Goal: Obtain resource: Obtain resource

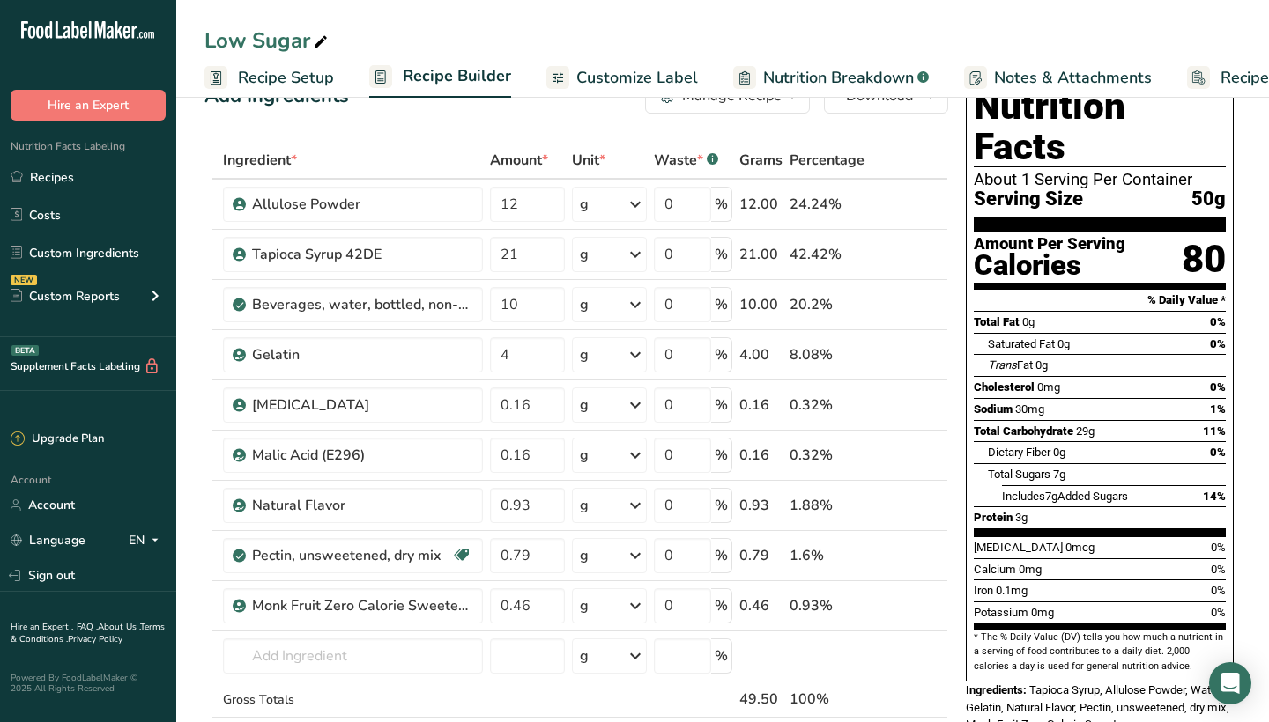
scroll to position [15, 0]
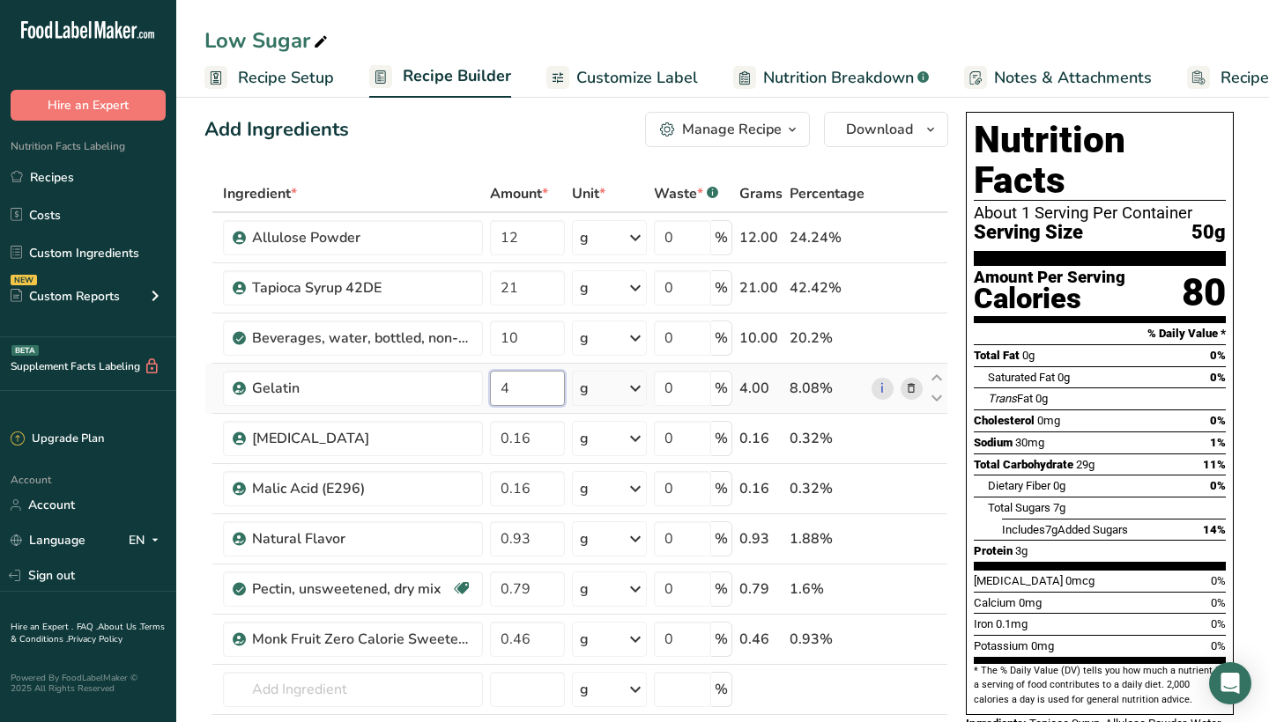
click at [528, 382] on input "4" at bounding box center [527, 388] width 75 height 35
click at [469, 144] on div "Add Ingredients Manage Recipe Delete Recipe Duplicate Recipe Scale Recipe Save …" at bounding box center [576, 129] width 744 height 35
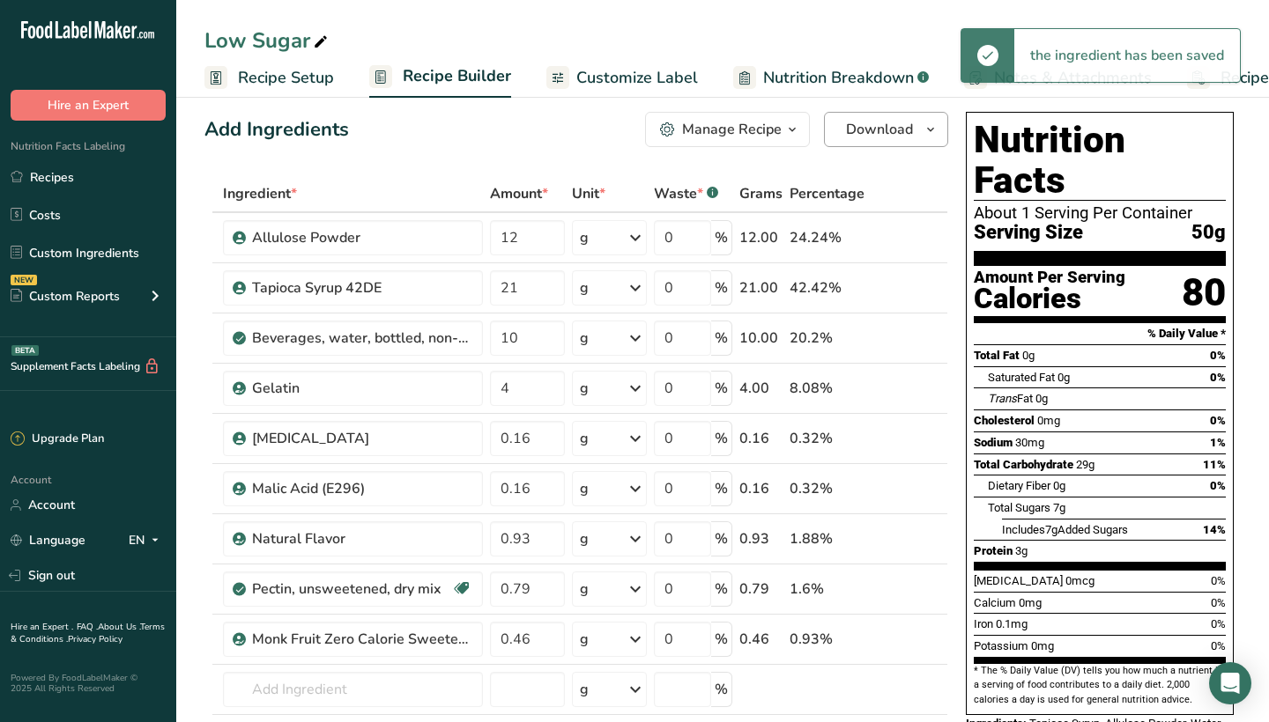
click at [864, 133] on span "Download" at bounding box center [879, 129] width 67 height 21
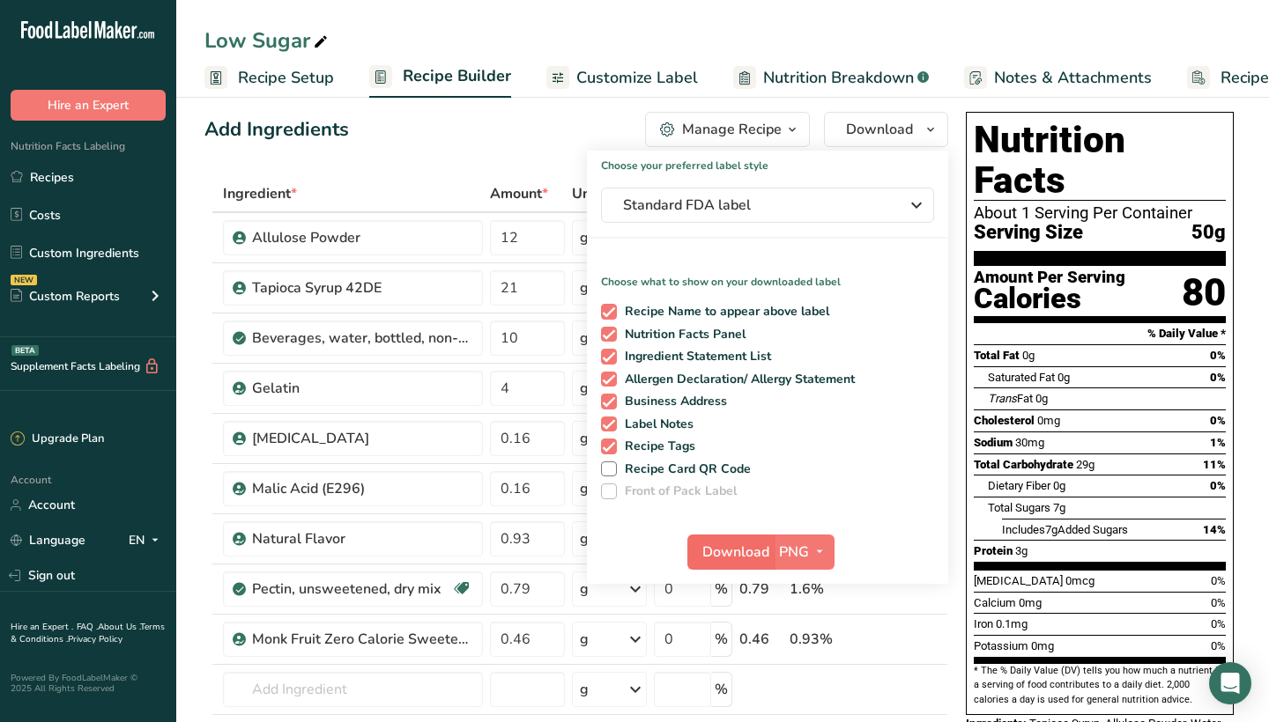
click at [741, 551] on span "Download" at bounding box center [735, 552] width 67 height 21
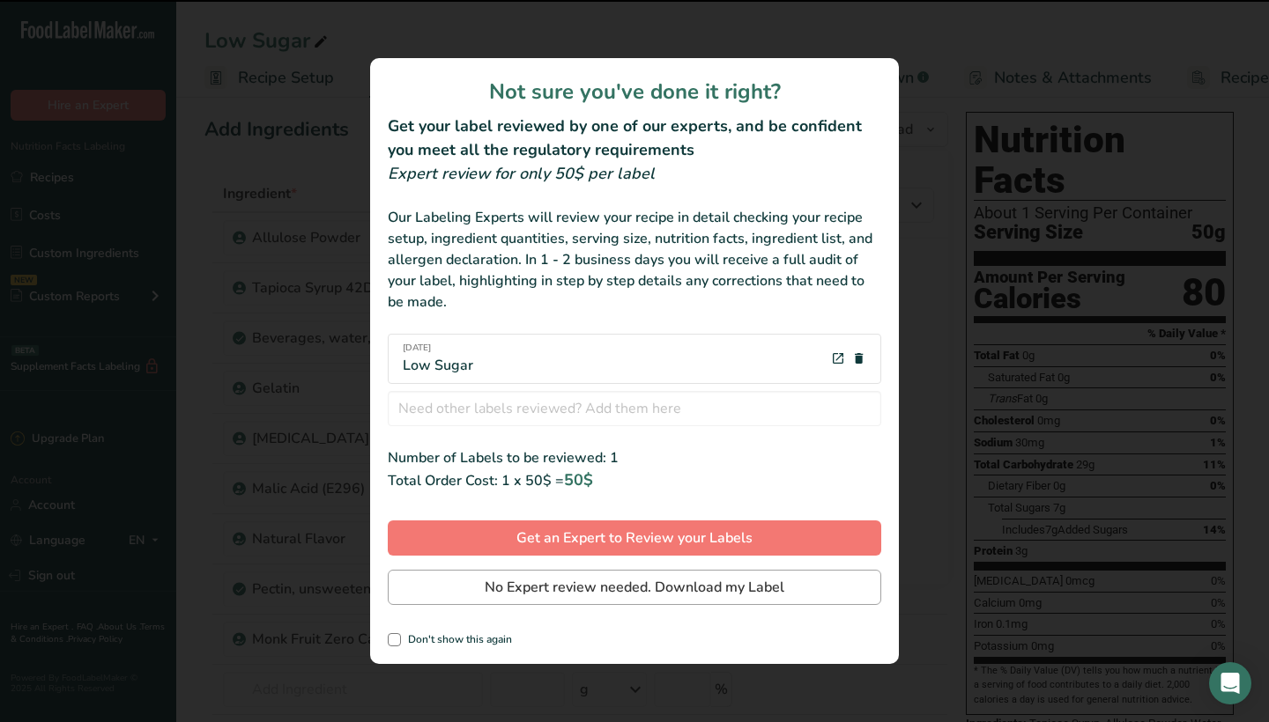
click at [671, 594] on span "No Expert review needed. Download my Label" at bounding box center [635, 587] width 300 height 21
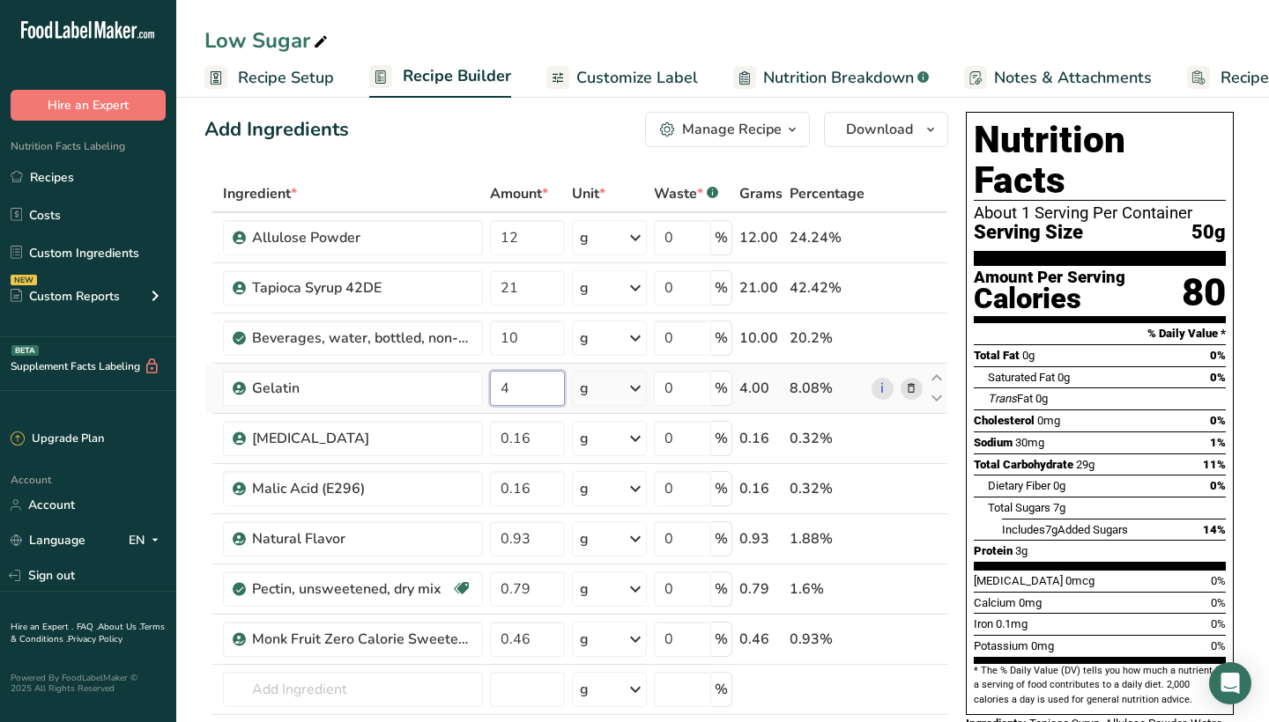
click at [511, 387] on input "4" at bounding box center [527, 388] width 75 height 35
type input "6"
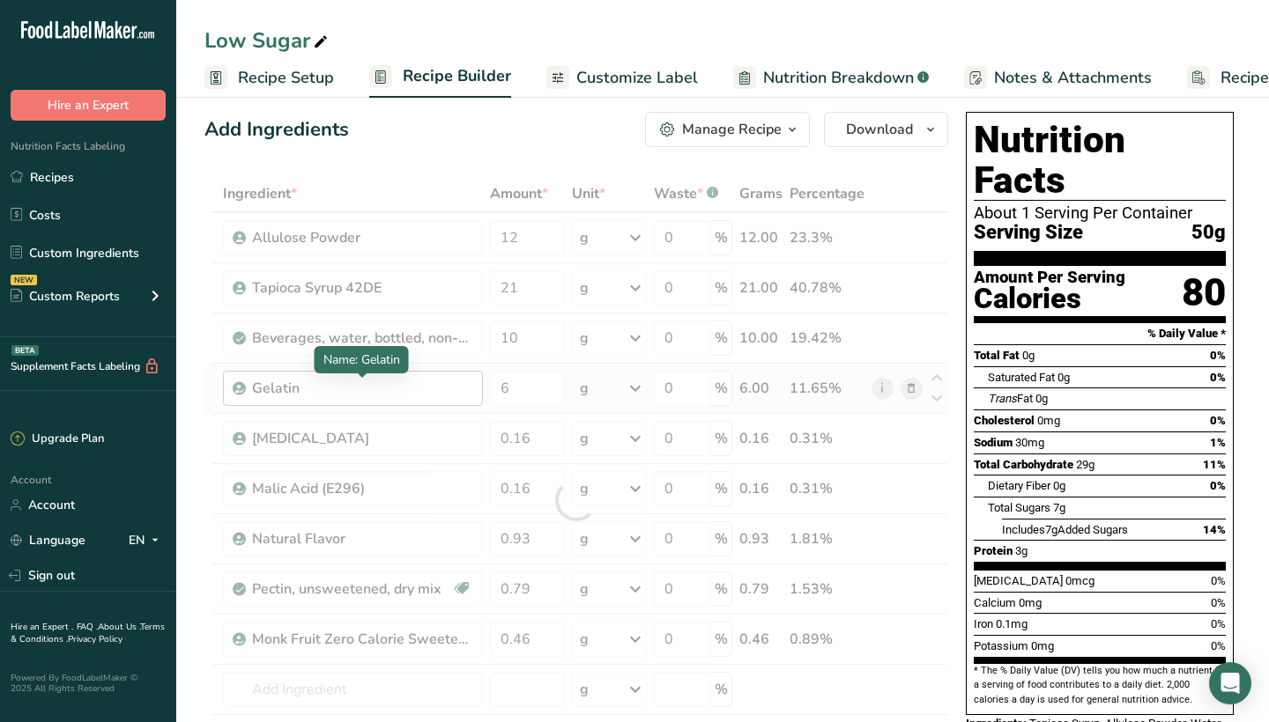
click at [440, 384] on div "Ingredient * Amount * Unit * Waste * .a-a{fill:#347362;}.b-a{fill:#fff;} Grams …" at bounding box center [576, 500] width 744 height 650
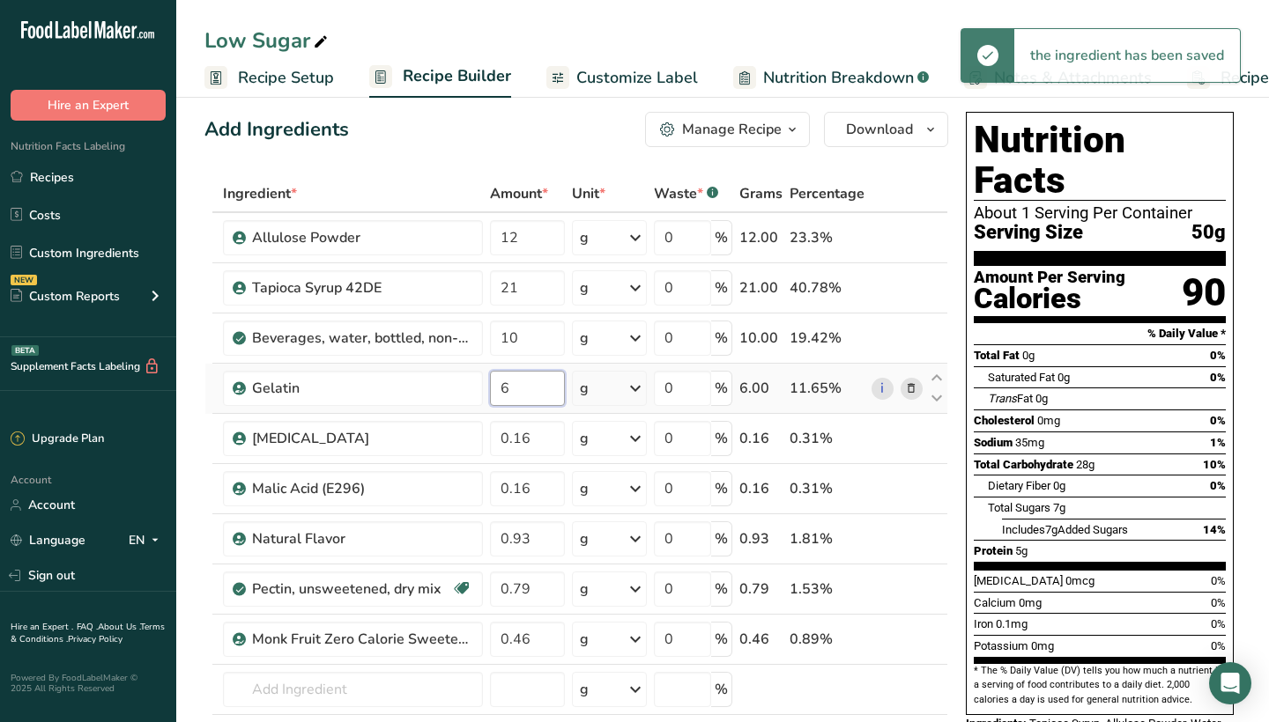
click at [512, 392] on input "6" at bounding box center [527, 388] width 75 height 35
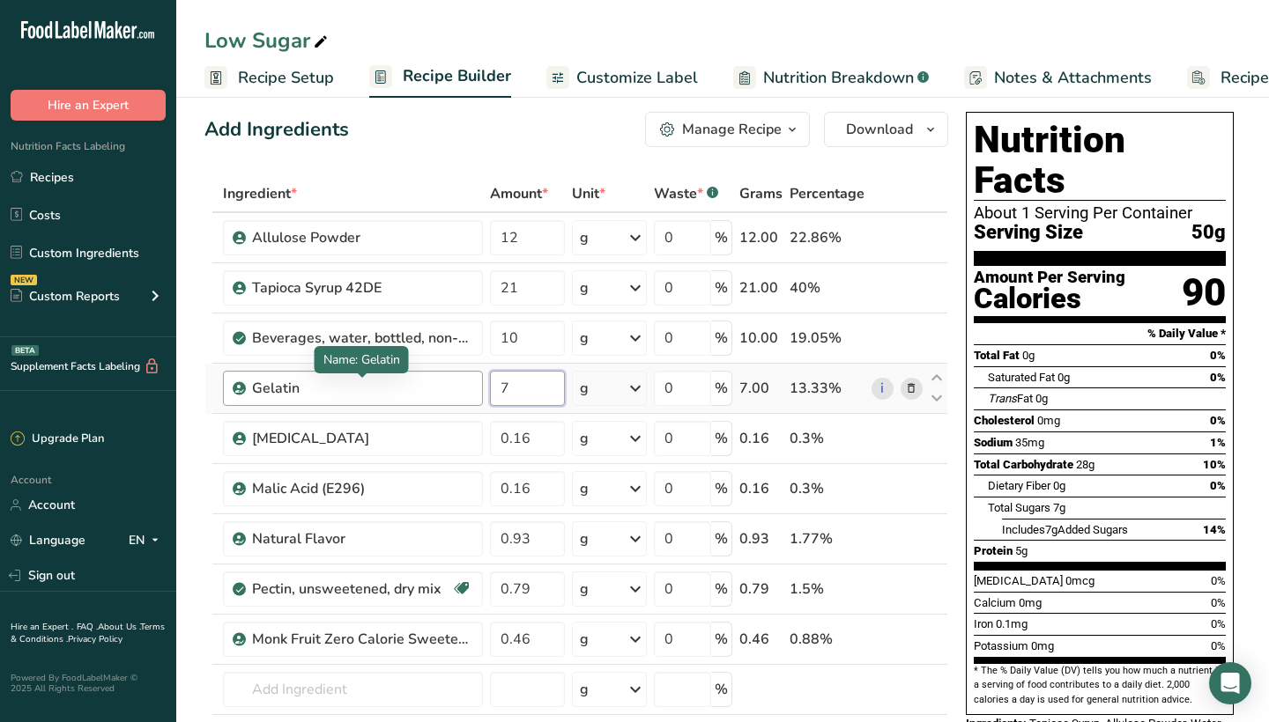
type input "7"
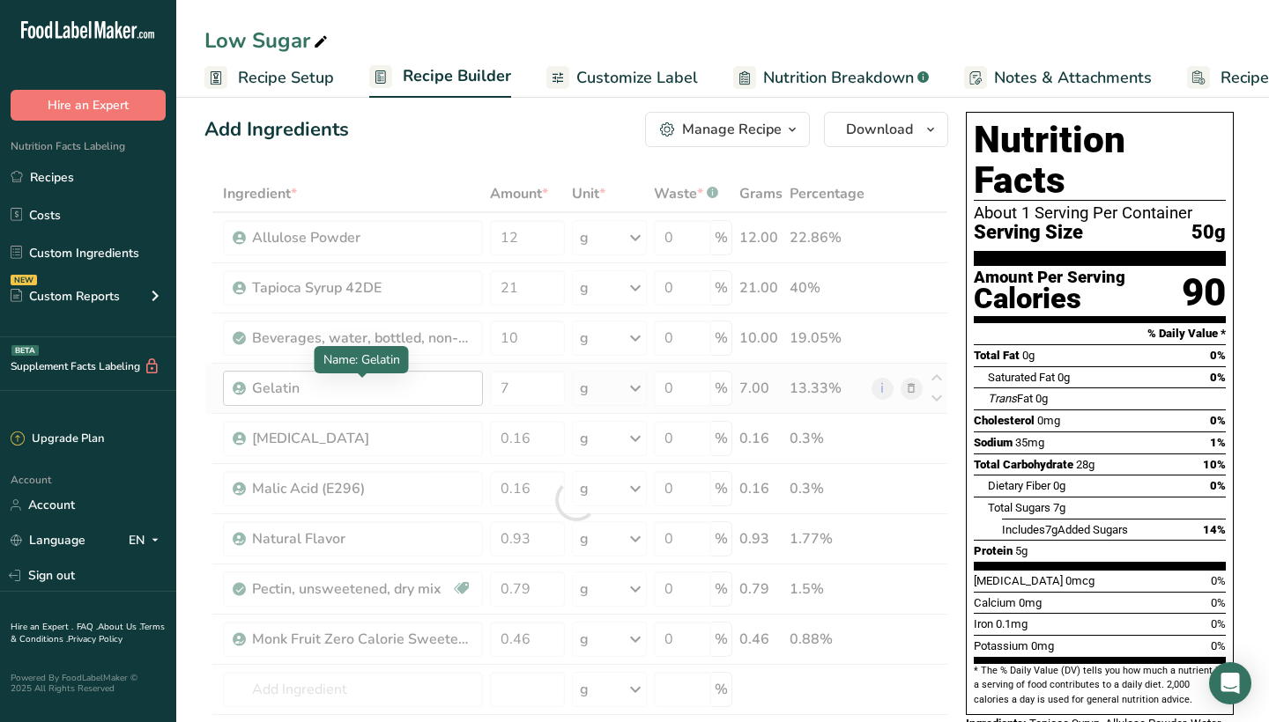
click at [433, 382] on div "Ingredient * Amount * Unit * Waste * .a-a{fill:#347362;}.b-a{fill:#fff;} Grams …" at bounding box center [576, 500] width 744 height 650
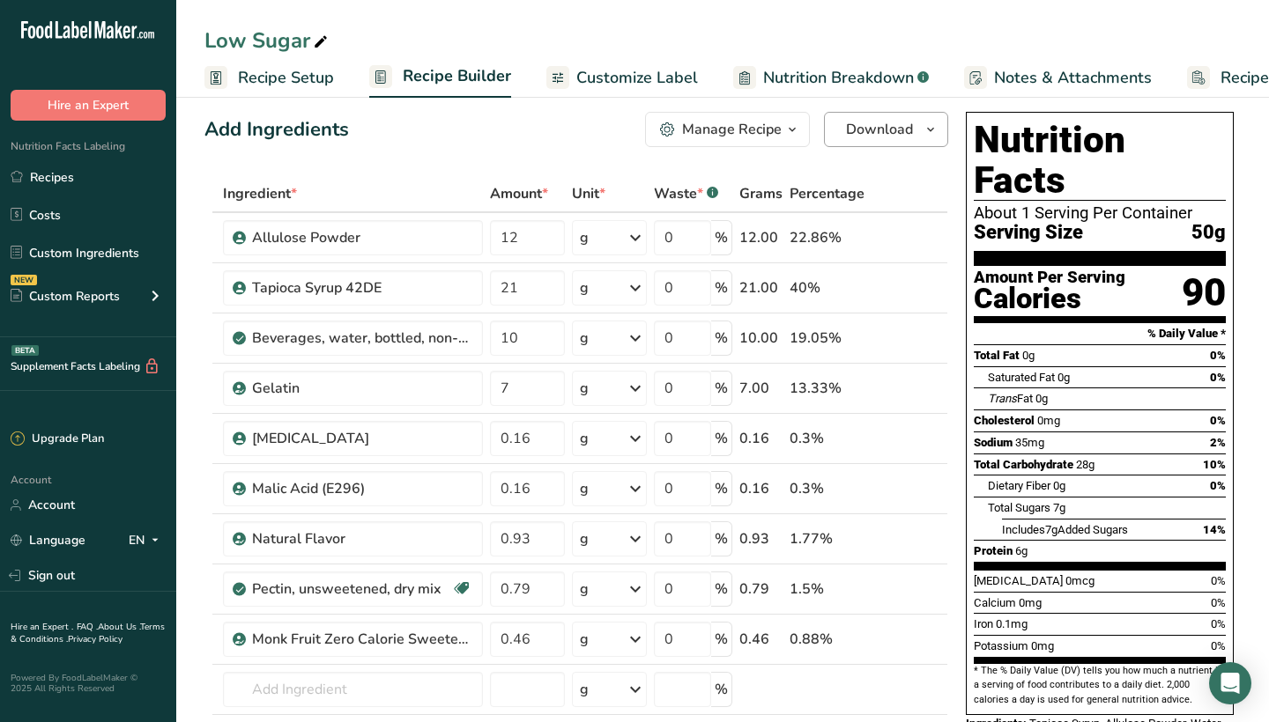
click at [864, 135] on span "Download" at bounding box center [879, 129] width 67 height 21
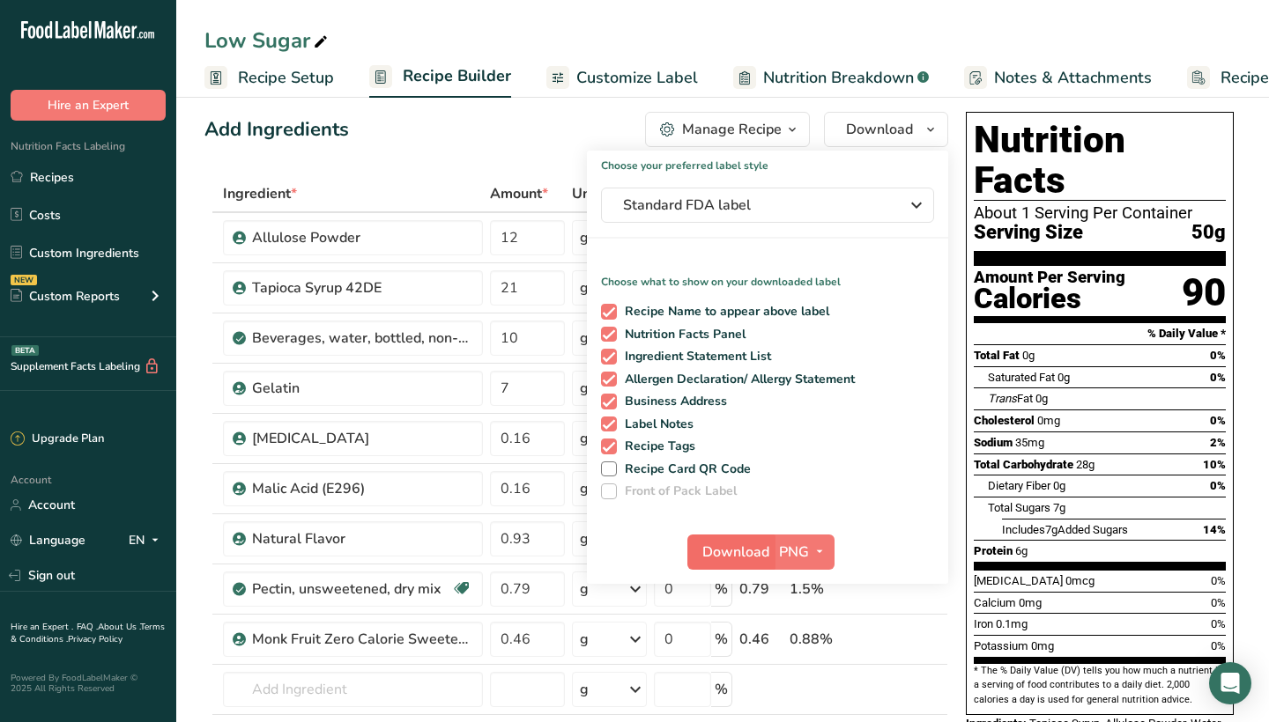
click at [751, 558] on span "Download" at bounding box center [735, 552] width 67 height 21
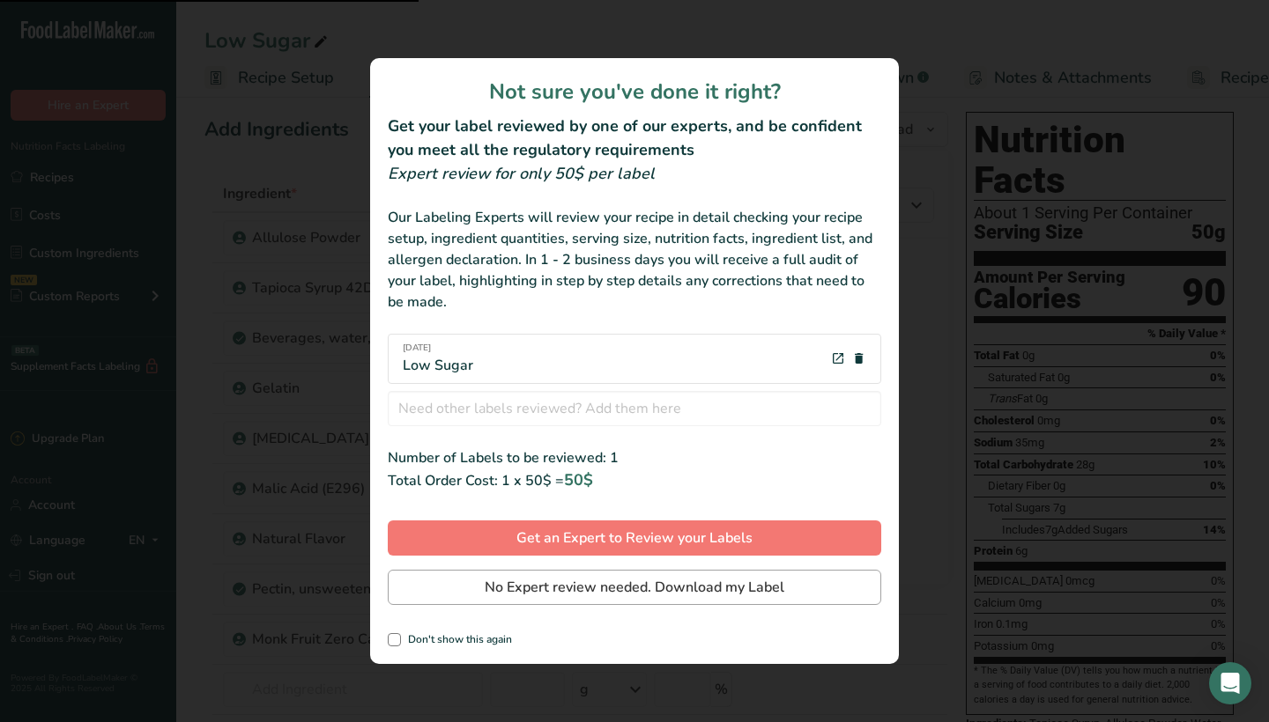
click at [731, 592] on span "No Expert review needed. Download my Label" at bounding box center [635, 587] width 300 height 21
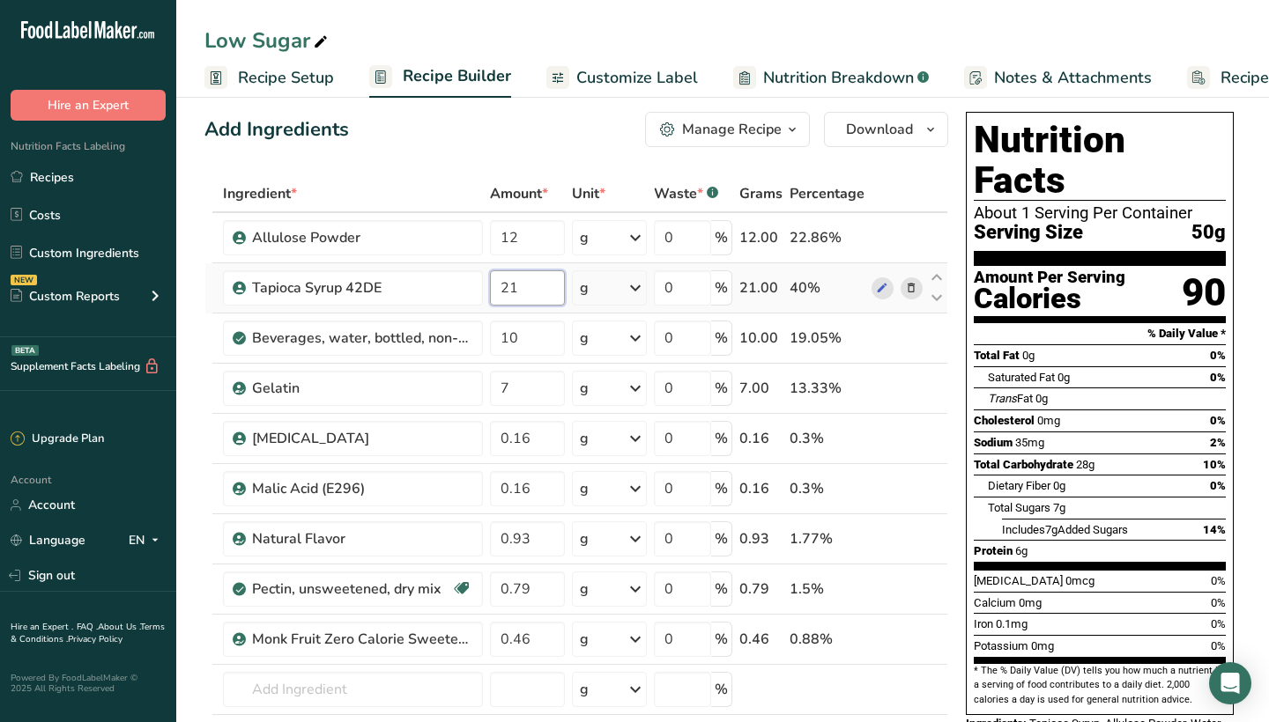
click at [522, 285] on input "21" at bounding box center [527, 287] width 75 height 35
type input "2"
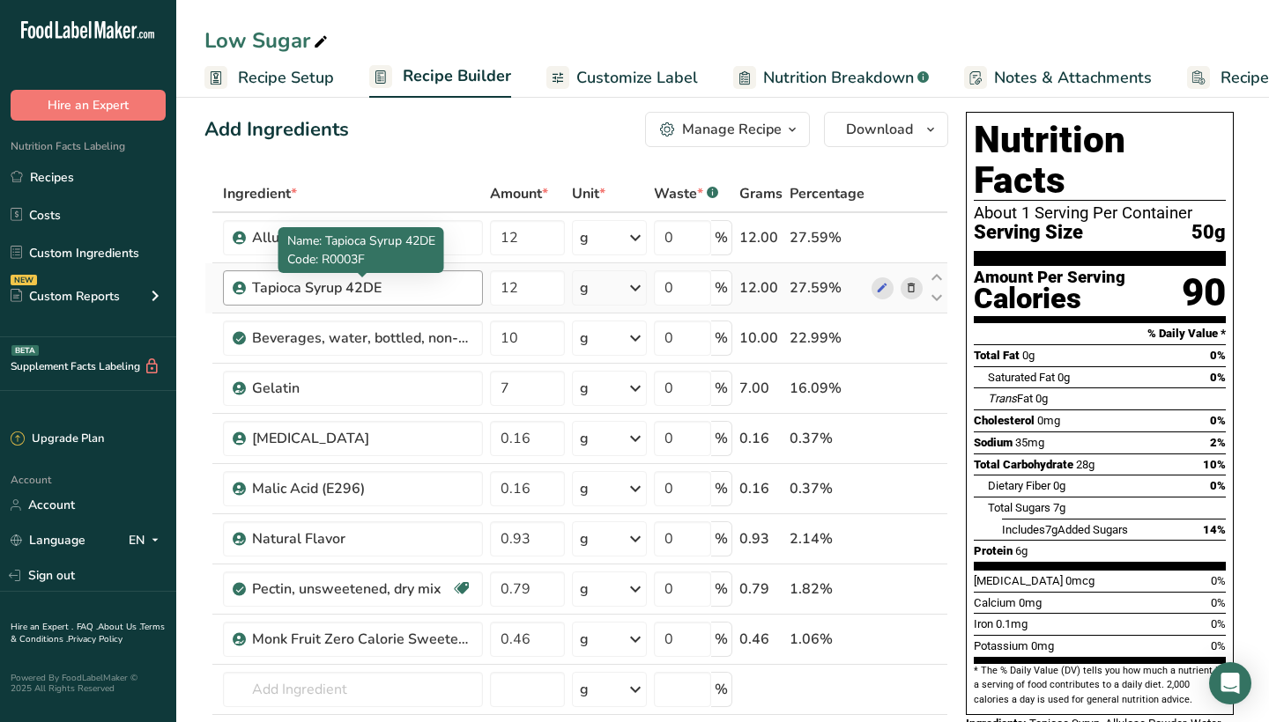
click at [454, 289] on div "Ingredient * Amount * Unit * Waste * .a-a{fill:#347362;}.b-a{fill:#fff;} Grams …" at bounding box center [576, 500] width 744 height 650
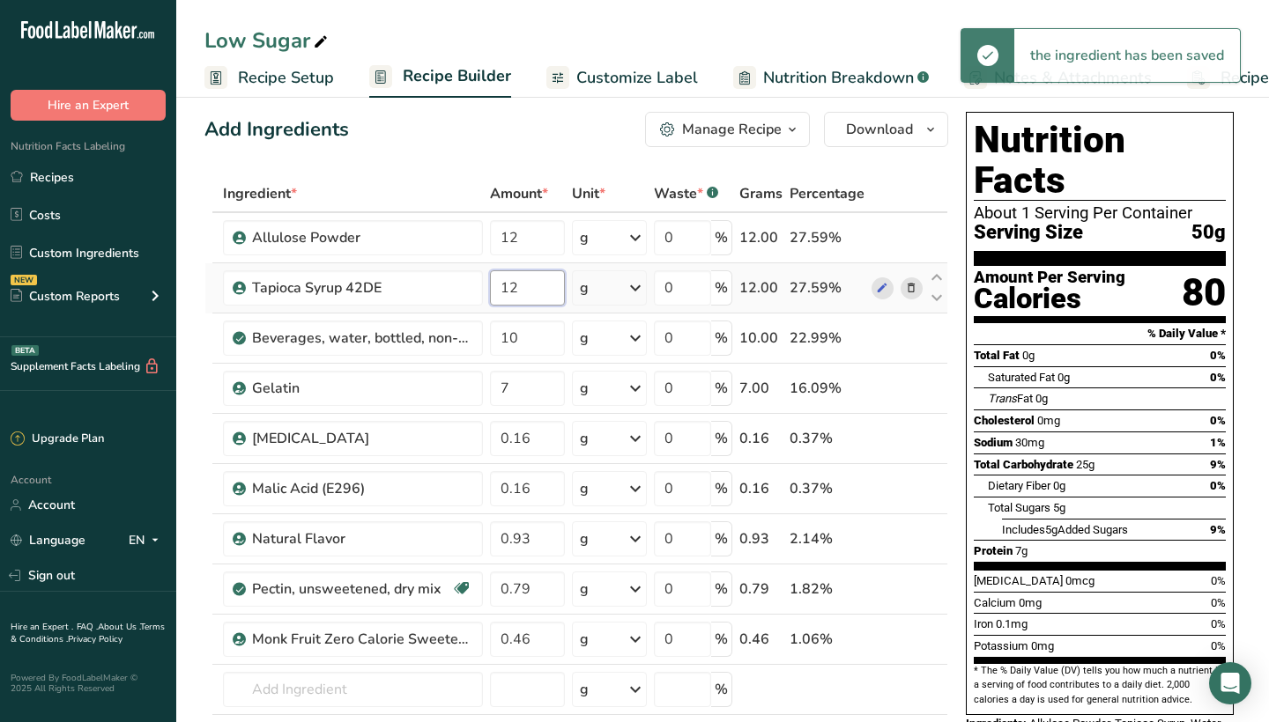
click at [522, 285] on input "12" at bounding box center [527, 287] width 75 height 35
type input "1"
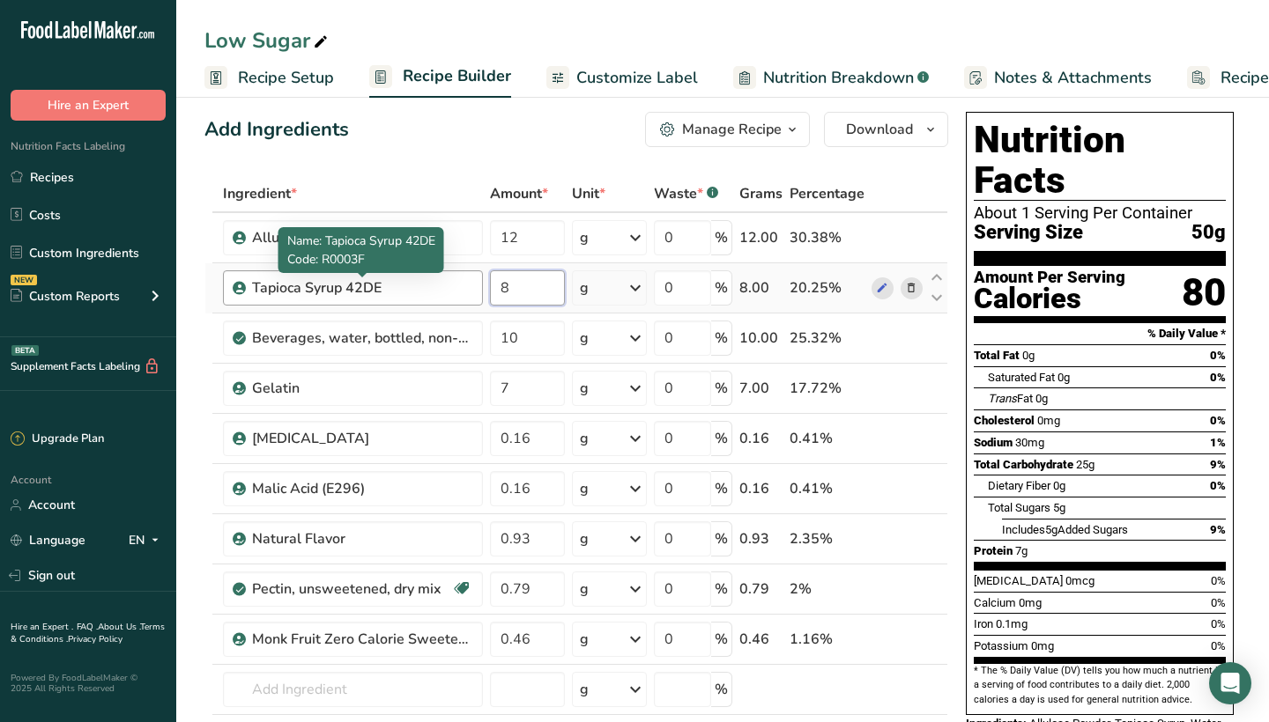
type input "8"
click at [452, 292] on div "Ingredient * Amount * Unit * Waste * .a-a{fill:#347362;}.b-a{fill:#fff;} Grams …" at bounding box center [576, 500] width 744 height 650
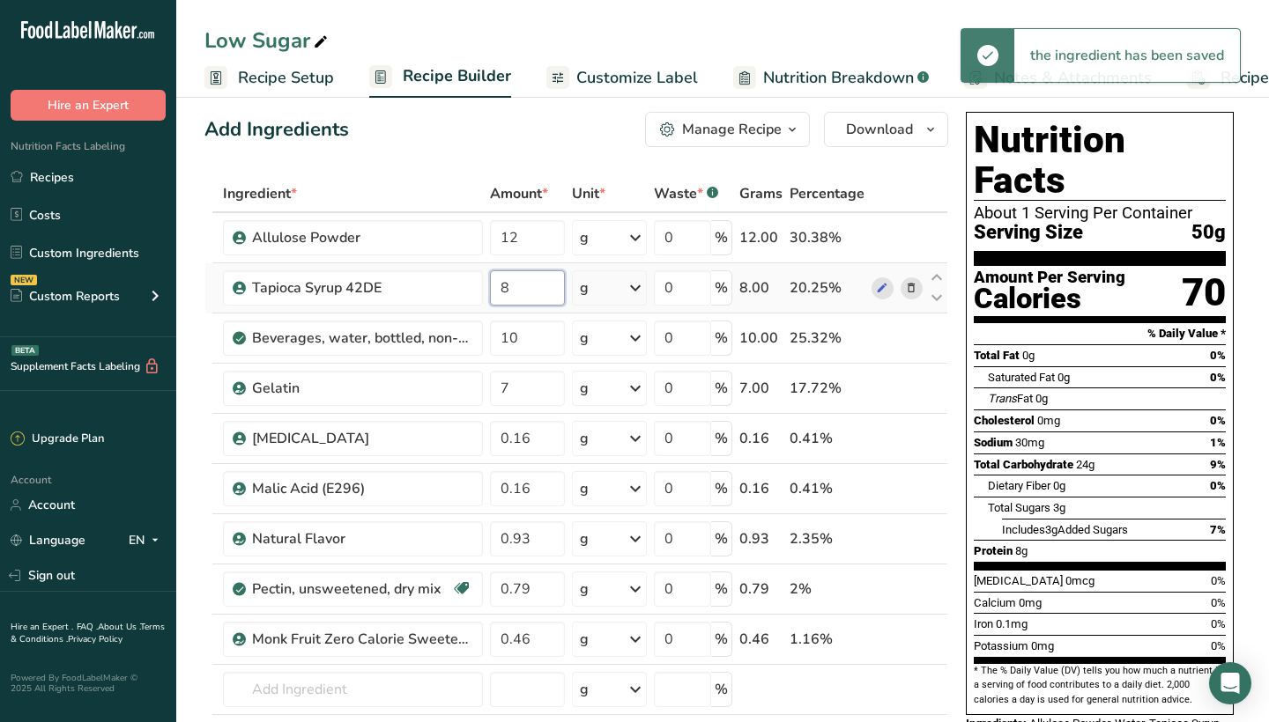
click at [521, 296] on input "8" at bounding box center [527, 287] width 75 height 35
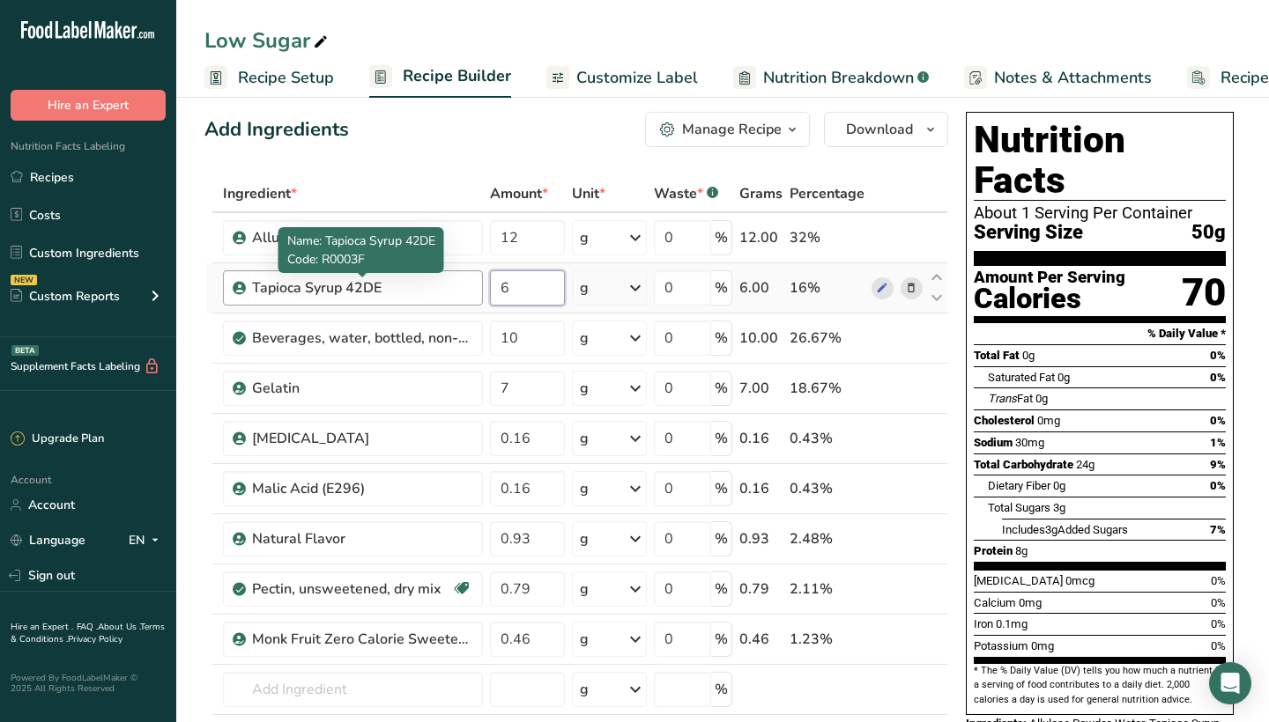
type input "6"
click at [465, 292] on div "Ingredient * Amount * Unit * Waste * .a-a{fill:#347362;}.b-a{fill:#fff;} Grams …" at bounding box center [576, 500] width 744 height 650
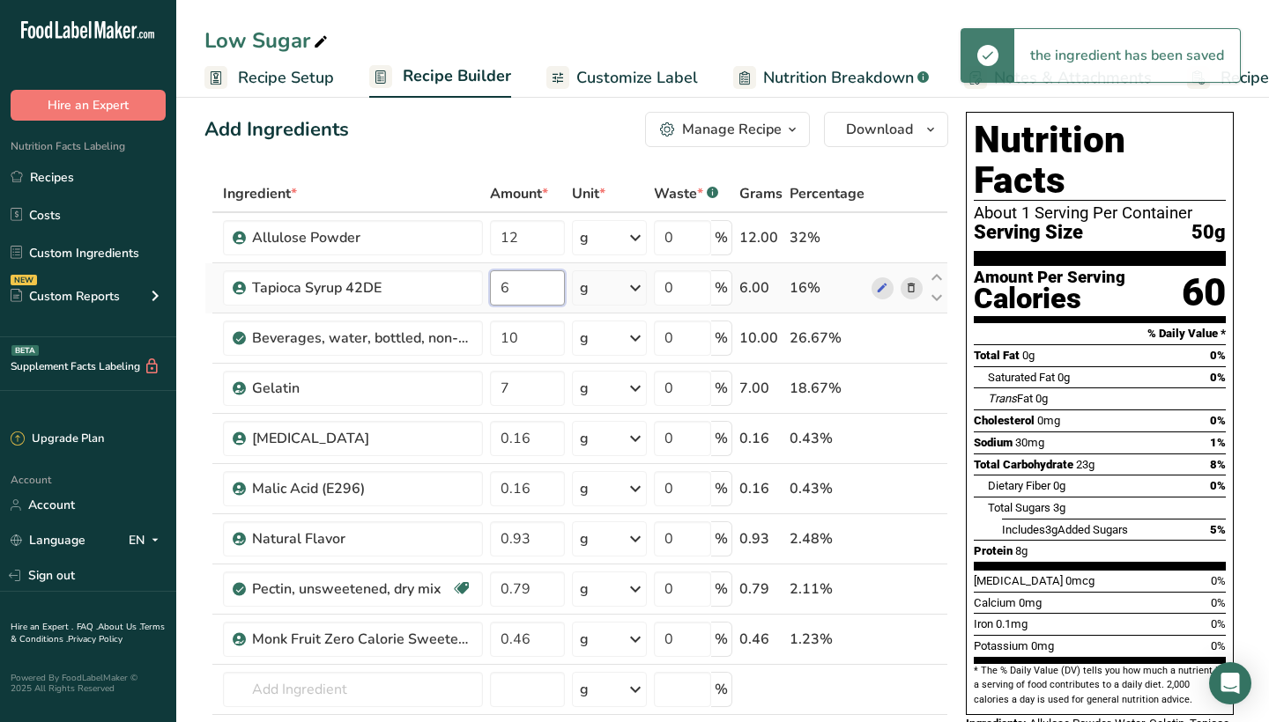
click at [521, 293] on input "6" at bounding box center [527, 287] width 75 height 35
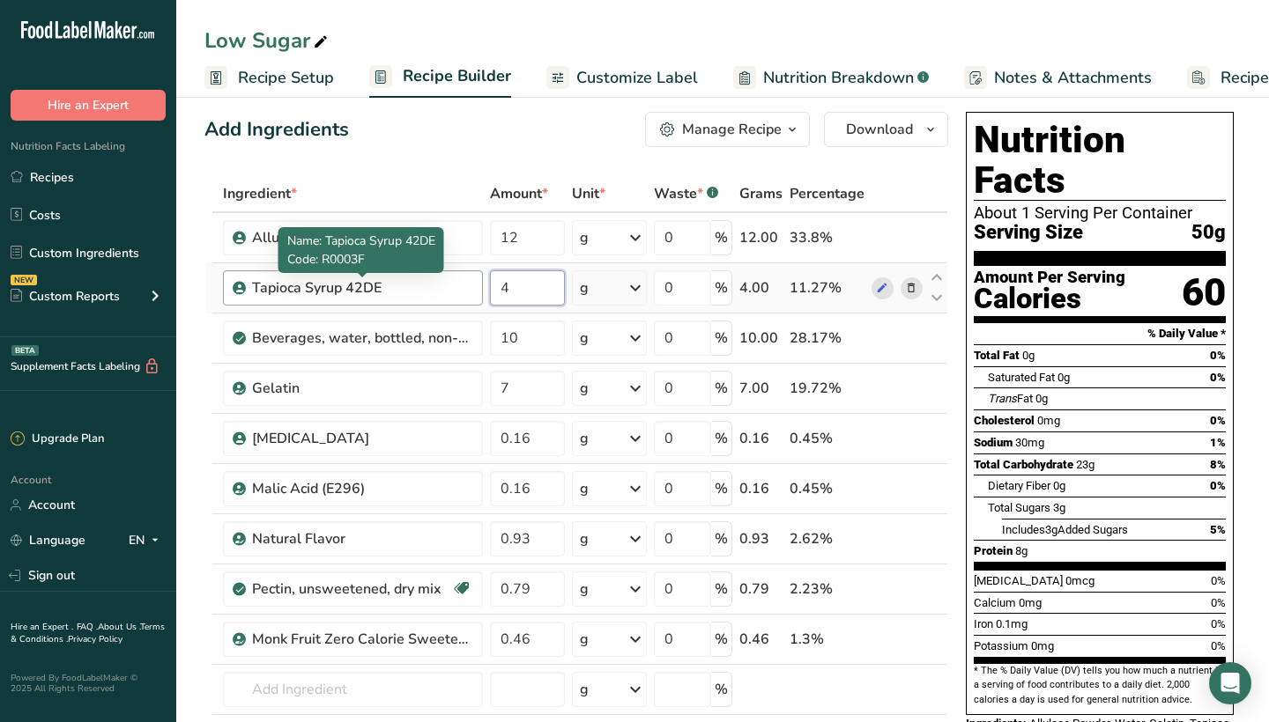
type input "4"
click at [455, 296] on div "Ingredient * Amount * Unit * Waste * .a-a{fill:#347362;}.b-a{fill:#fff;} Grams …" at bounding box center [576, 500] width 744 height 650
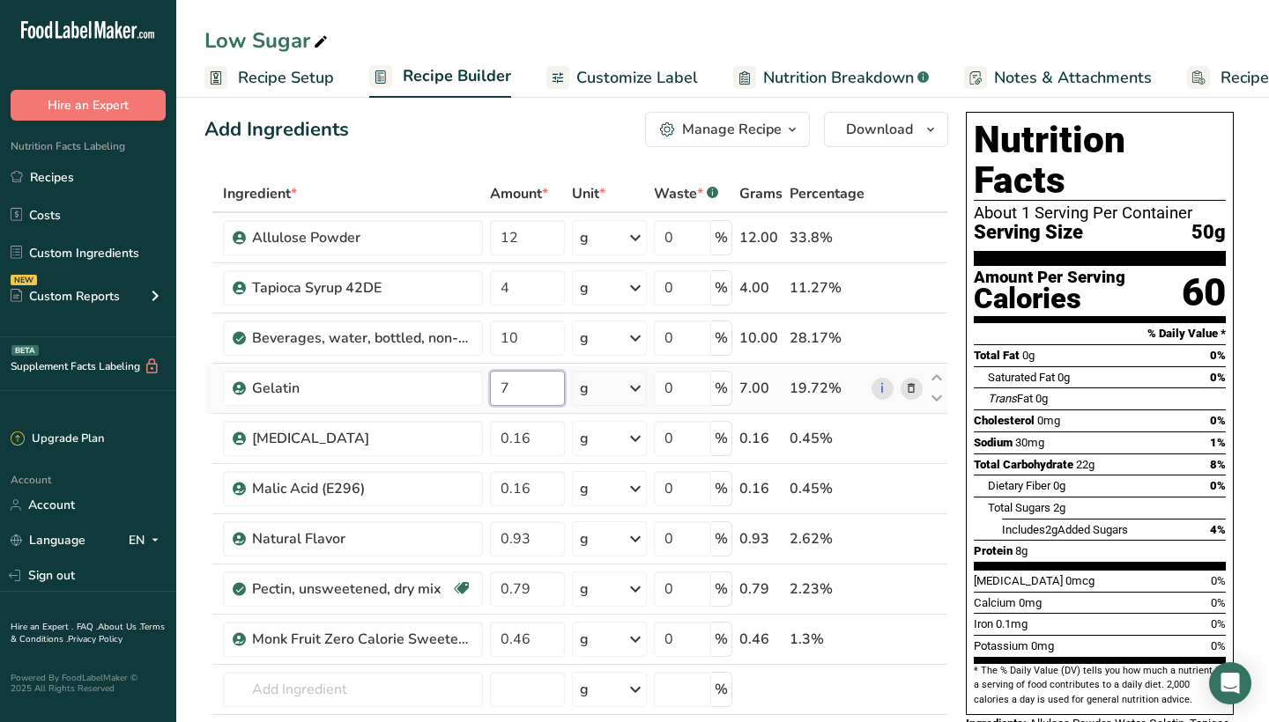
click at [522, 384] on input "7" at bounding box center [527, 388] width 75 height 35
type input "6"
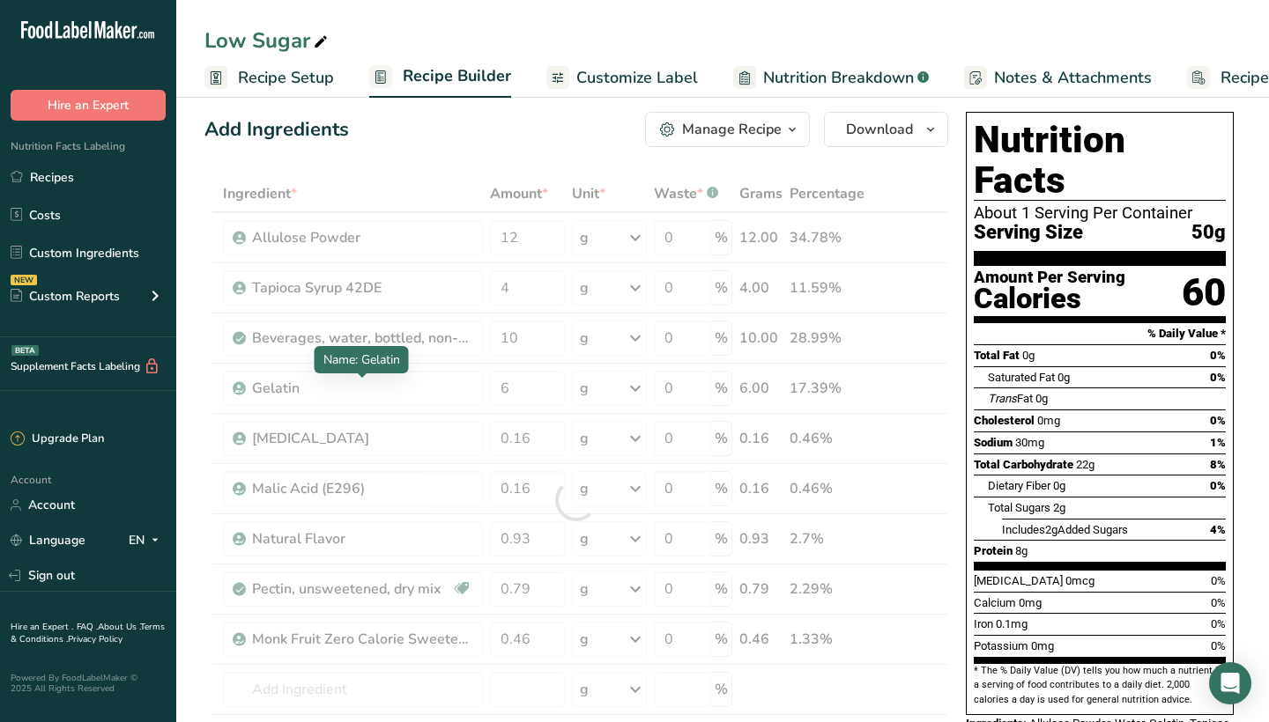
click at [463, 390] on div "Ingredient * Amount * Unit * Waste * .a-a{fill:#347362;}.b-a{fill:#fff;} Grams …" at bounding box center [576, 500] width 744 height 650
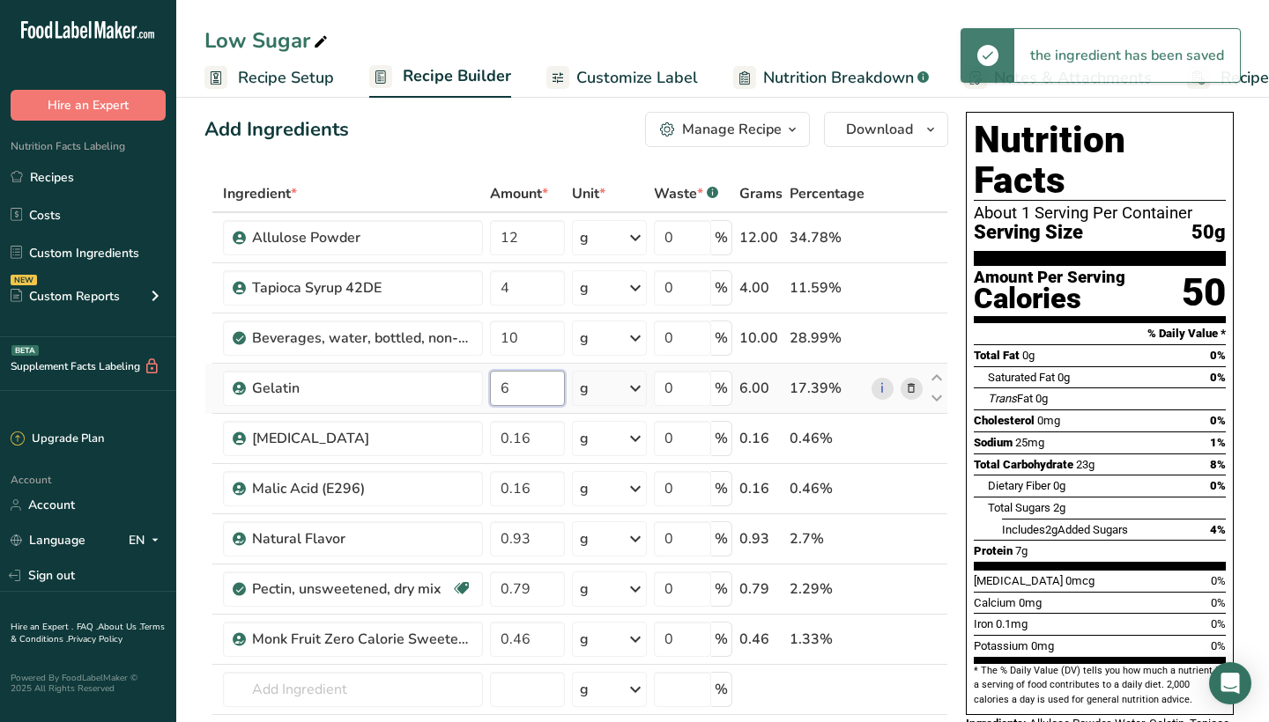
click at [512, 389] on input "6" at bounding box center [527, 388] width 75 height 35
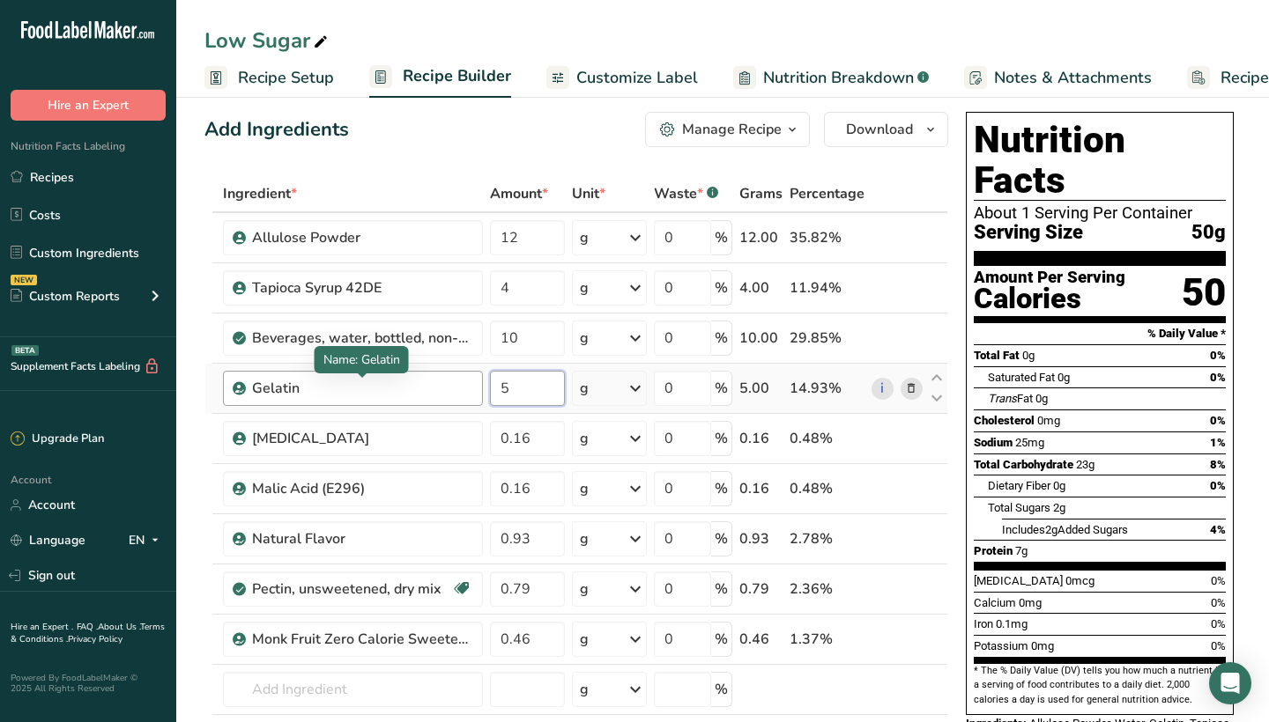
type input "5"
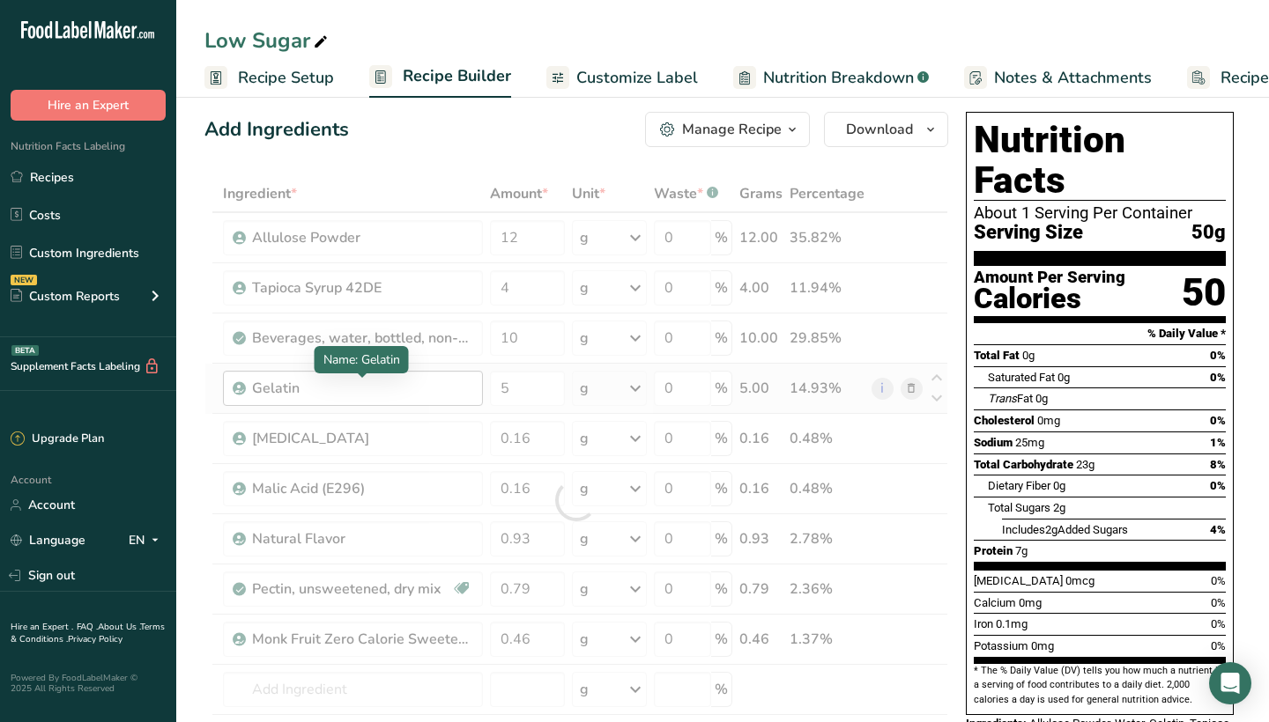
click at [459, 389] on div "Ingredient * Amount * Unit * Waste * .a-a{fill:#347362;}.b-a{fill:#fff;} Grams …" at bounding box center [576, 500] width 744 height 650
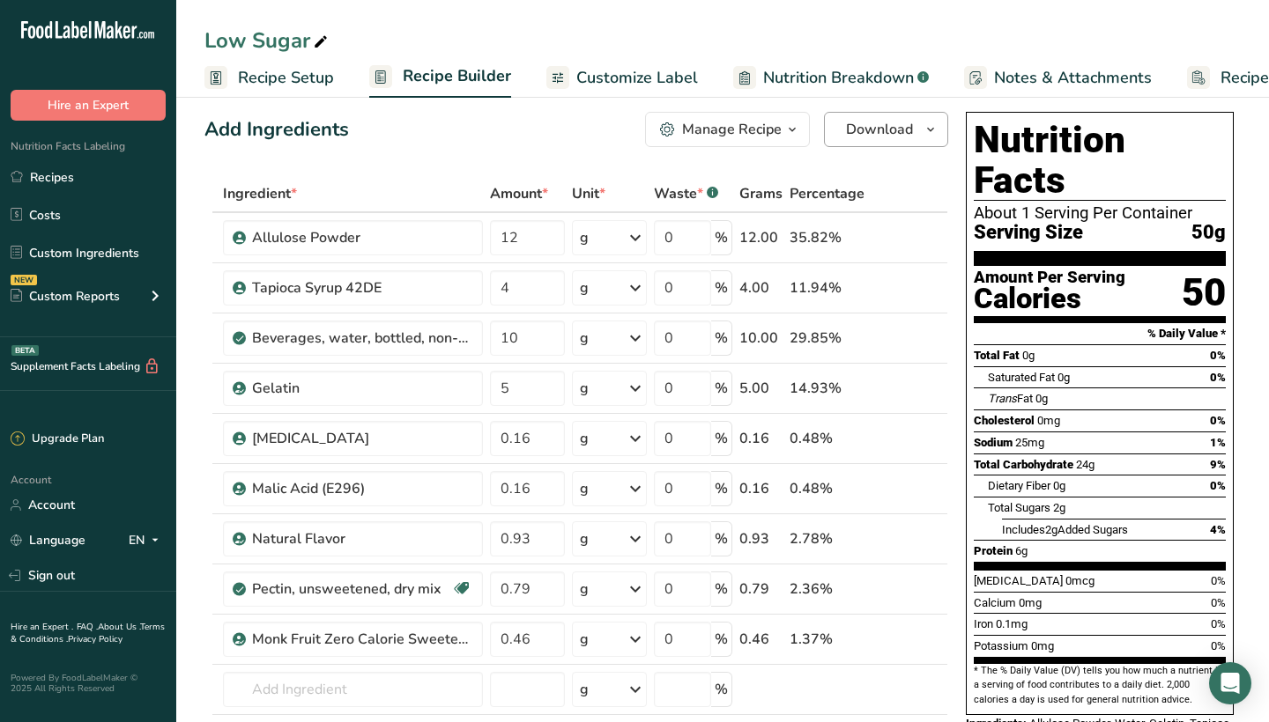
click at [871, 131] on span "Download" at bounding box center [879, 129] width 67 height 21
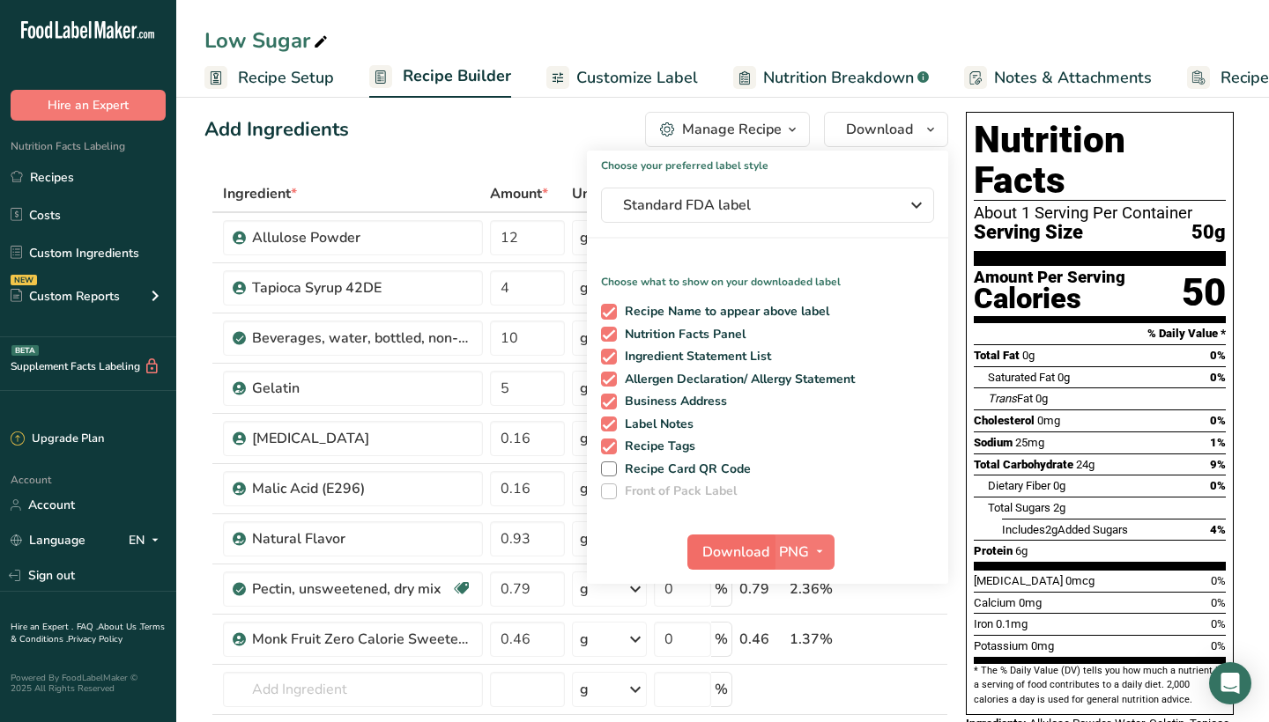
click at [732, 554] on span "Download" at bounding box center [735, 552] width 67 height 21
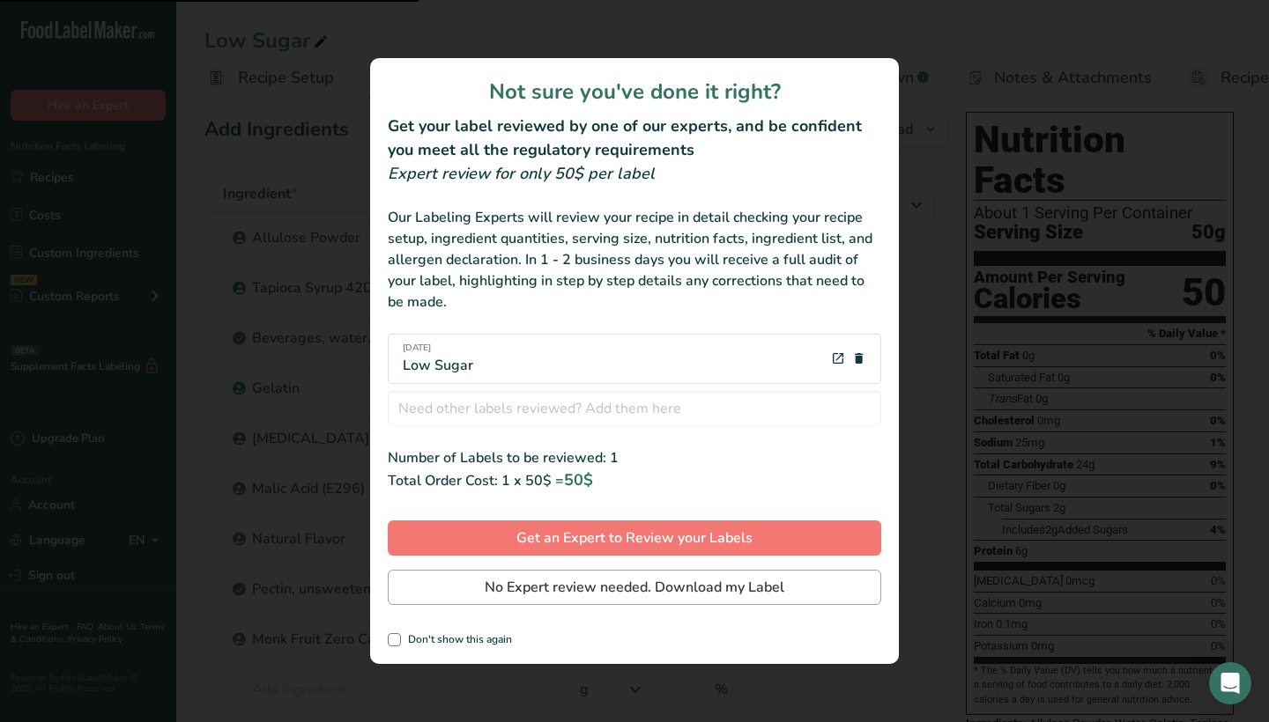
click at [714, 586] on span "No Expert review needed. Download my Label" at bounding box center [635, 587] width 300 height 21
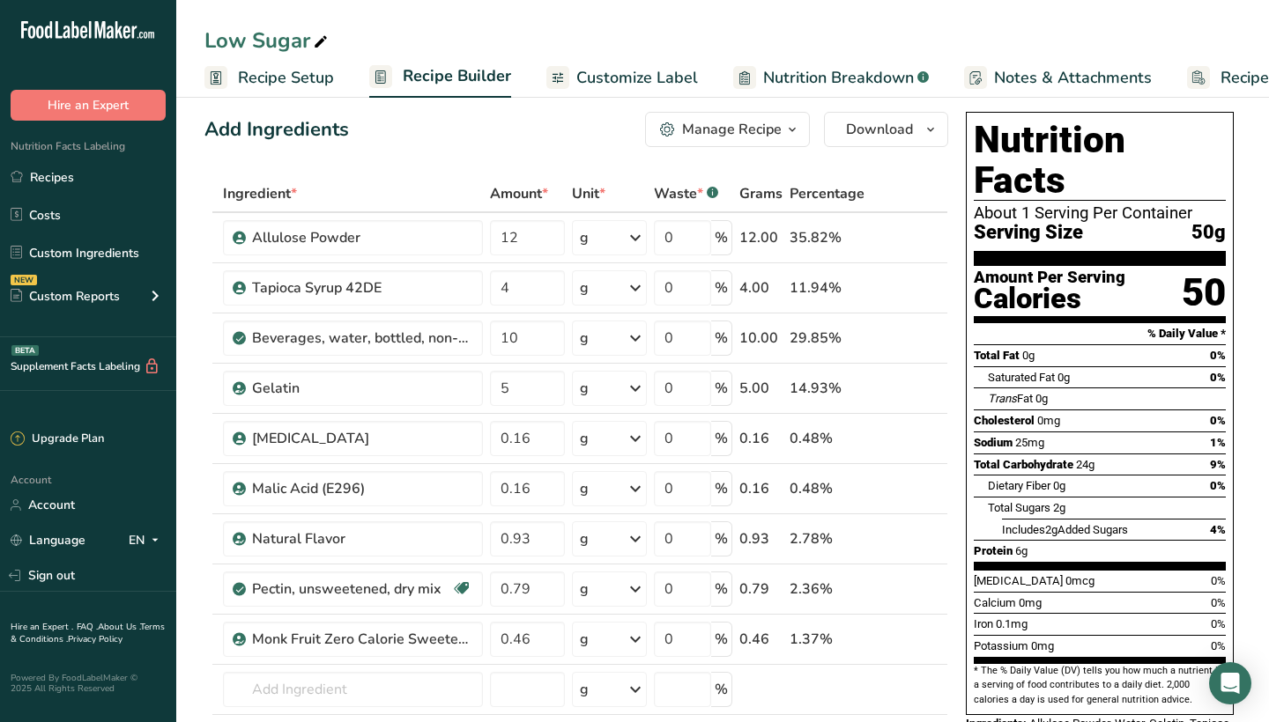
click at [993, 16] on div "Low Sugar Recipe Setup Recipe Builder Customize Label Nutrition Breakdown .a-a{…" at bounding box center [722, 49] width 1092 height 98
